Goal: Task Accomplishment & Management: Manage account settings

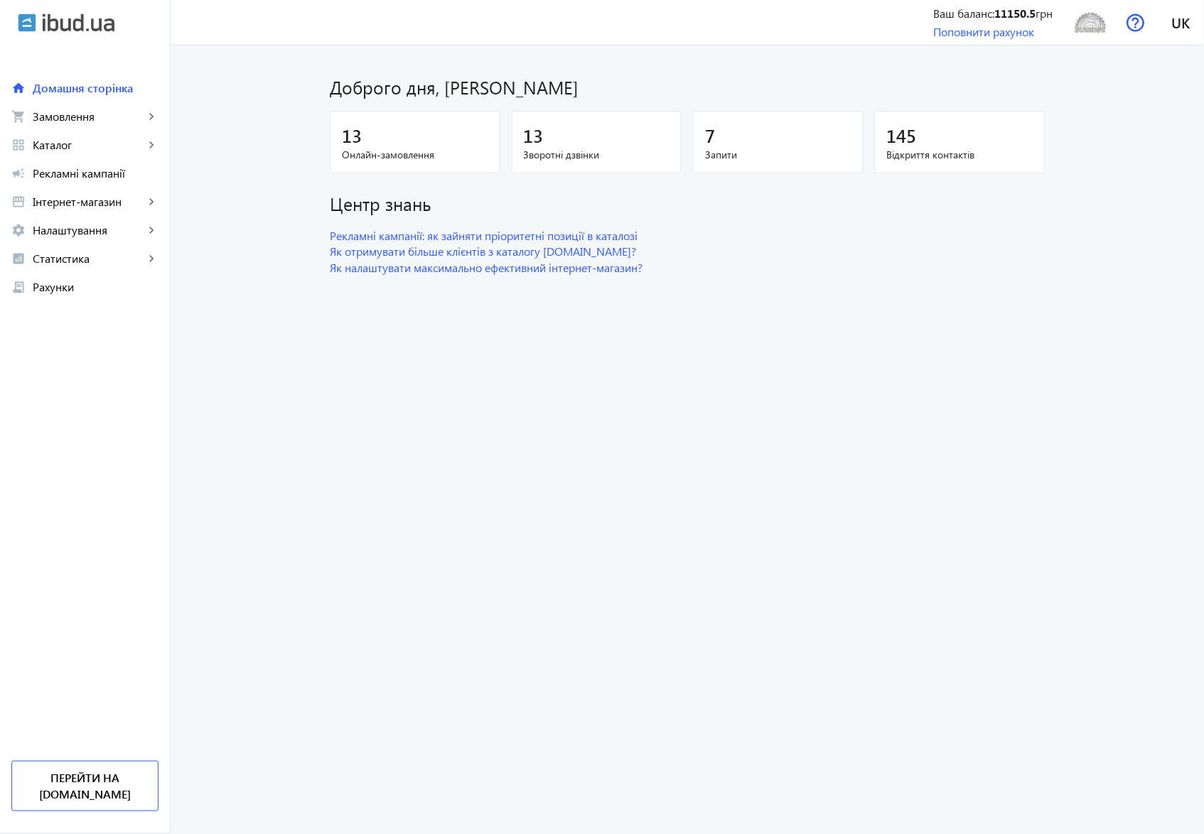
click at [379, 156] on span "Онлайн-замовлення" at bounding box center [415, 155] width 146 height 14
click at [60, 121] on span "Замовлення" at bounding box center [89, 116] width 112 height 14
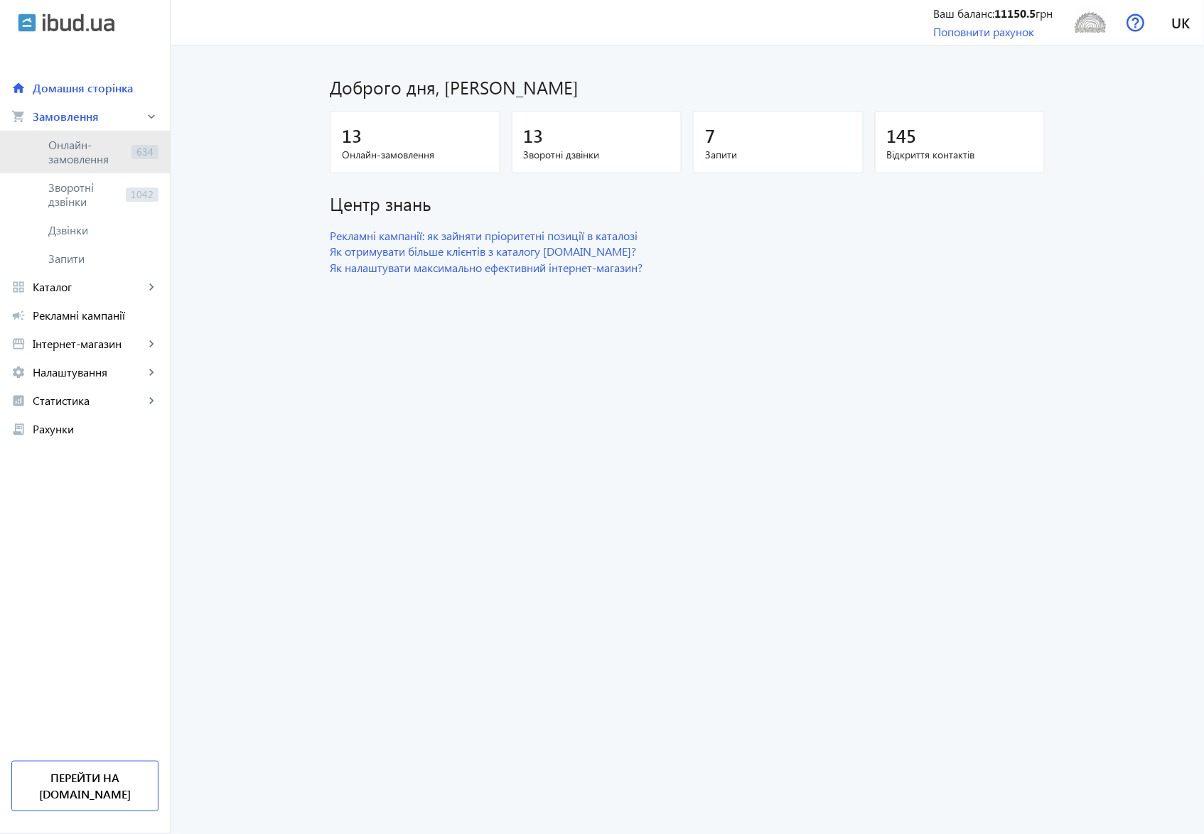
click at [53, 153] on span "Онлайн-замовлення" at bounding box center [86, 152] width 77 height 28
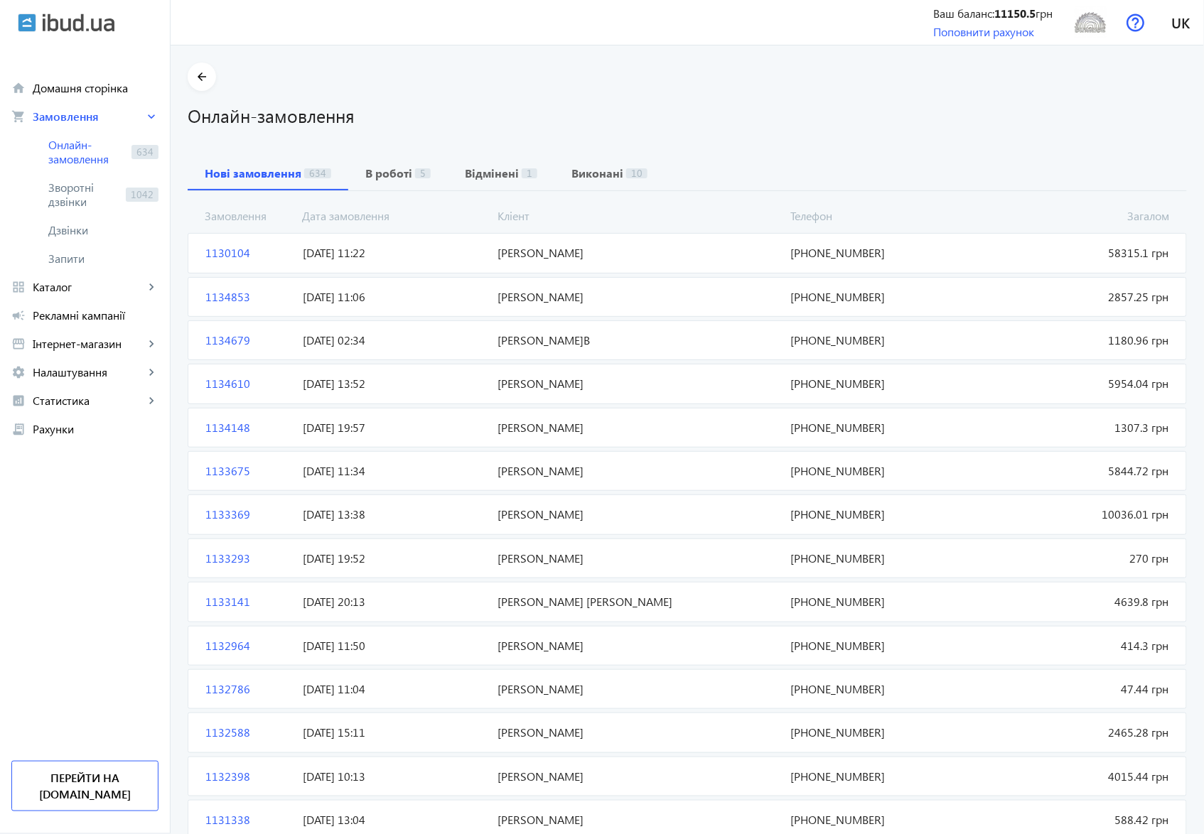
click at [213, 252] on span "1130104" at bounding box center [248, 253] width 97 height 16
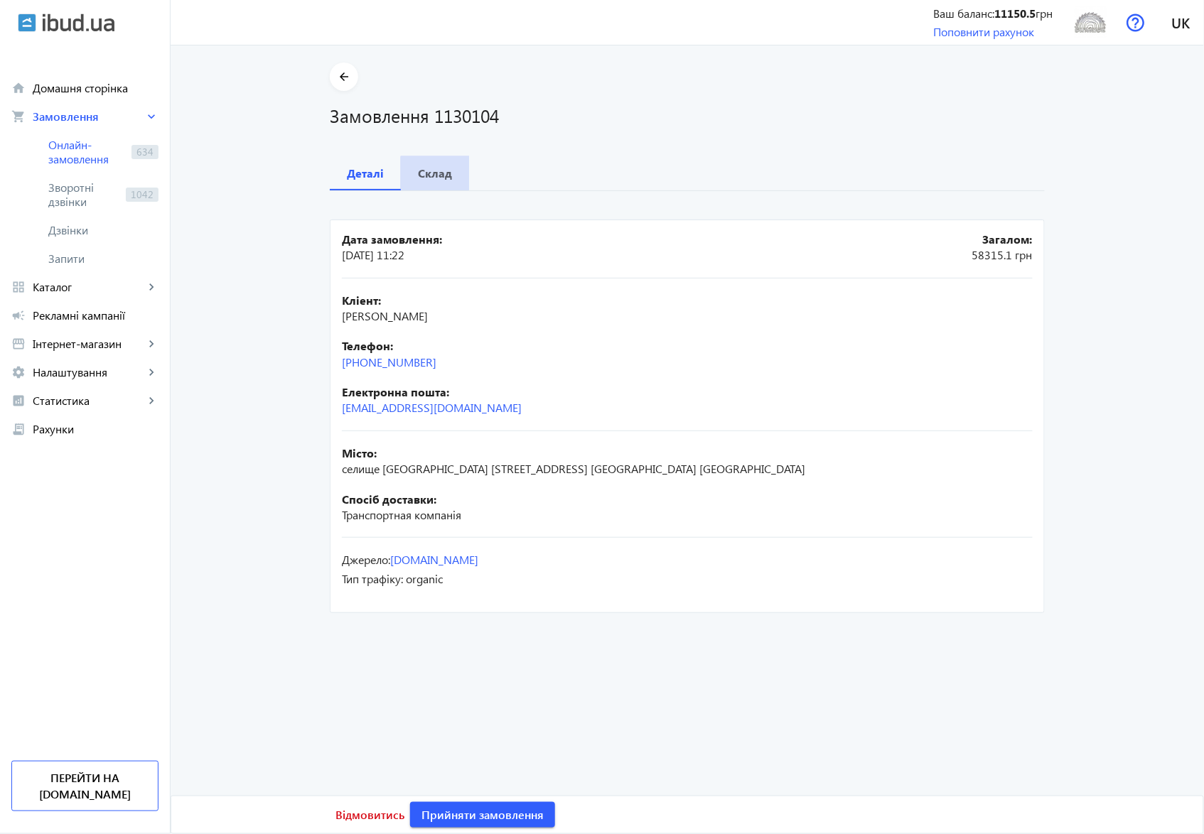
click at [435, 174] on b "Склад" at bounding box center [435, 173] width 34 height 11
